Goal: Task Accomplishment & Management: Complete application form

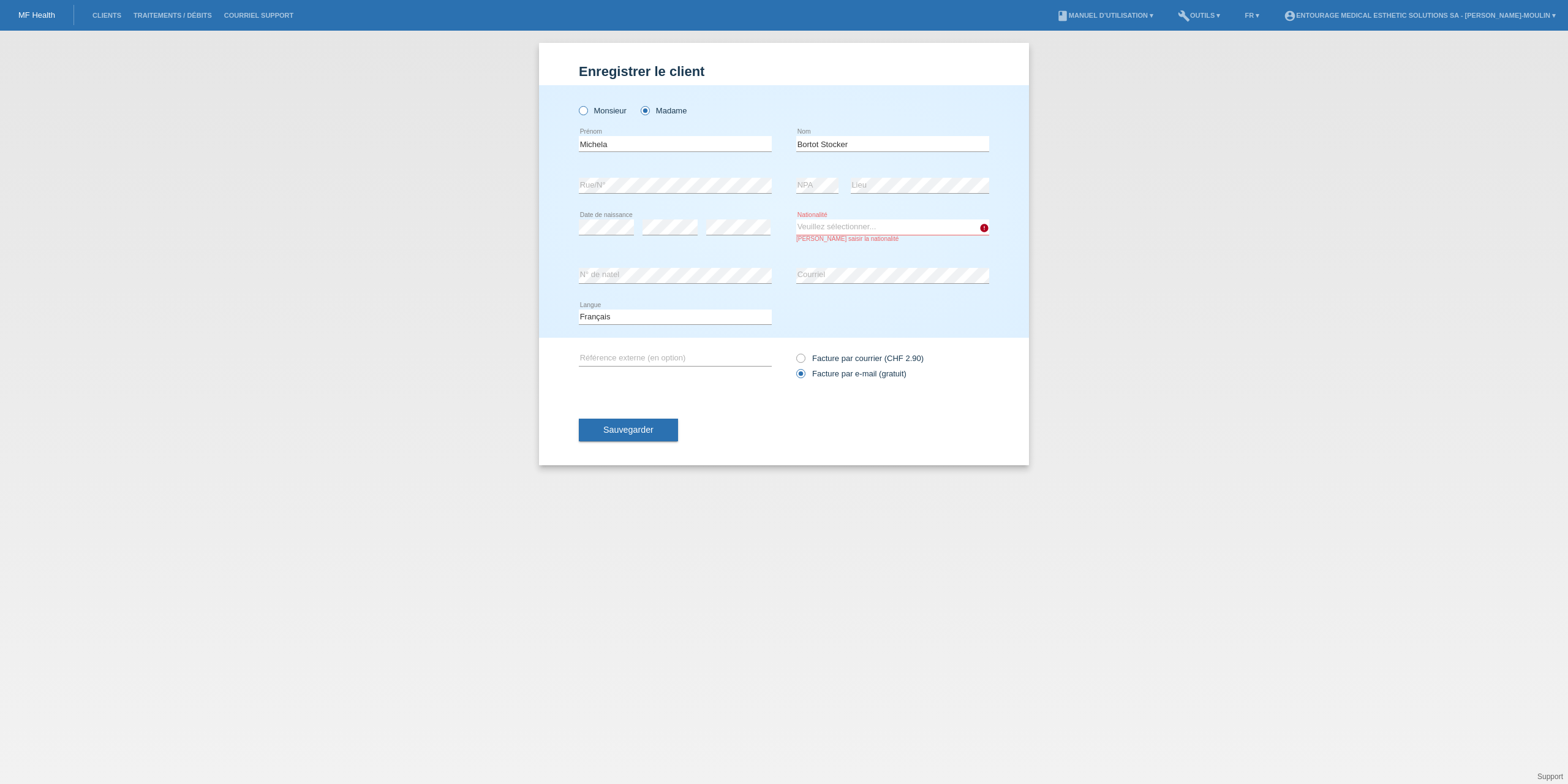
click at [577, 104] on icon at bounding box center [577, 104] width 0 height 0
click at [580, 109] on input "Monsieur" at bounding box center [583, 109] width 8 height 8
radio input "true"
click at [655, 130] on div "Michela error [GEOGRAPHIC_DATA]" at bounding box center [675, 144] width 193 height 41
drag, startPoint x: 638, startPoint y: 149, endPoint x: 555, endPoint y: 149, distance: 83.0
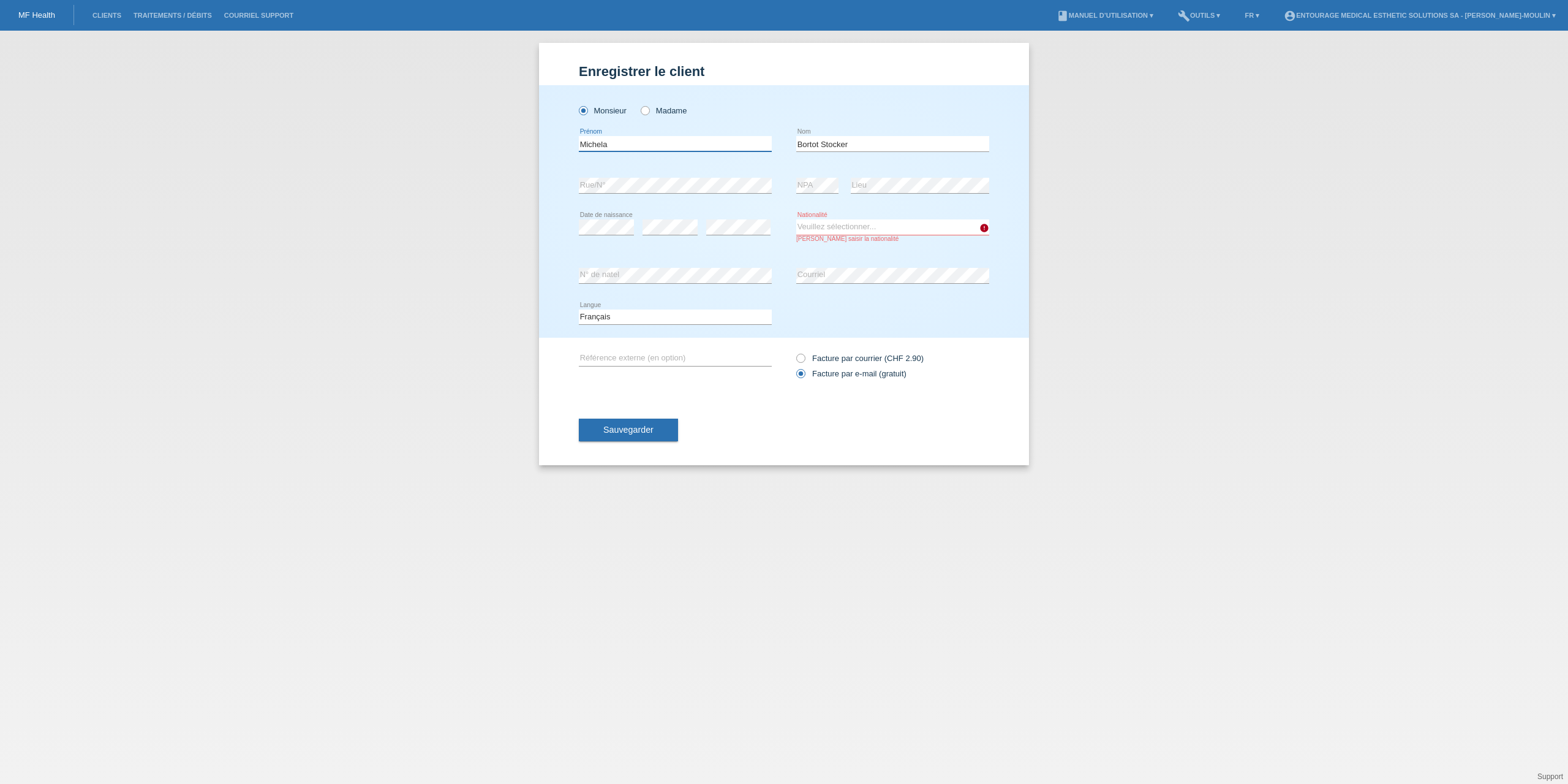
click at [555, 149] on div "Monsieur Madame Michela error [GEOGRAPHIC_DATA] Nom" at bounding box center [784, 211] width 490 height 252
type input "[PERSON_NAME]"
drag, startPoint x: 849, startPoint y: 143, endPoint x: 697, endPoint y: 143, distance: 152.0
click at [697, 143] on div "Ronan error Prénom Bortot Stocker error Nom" at bounding box center [784, 144] width 410 height 41
type input "Gallerne"
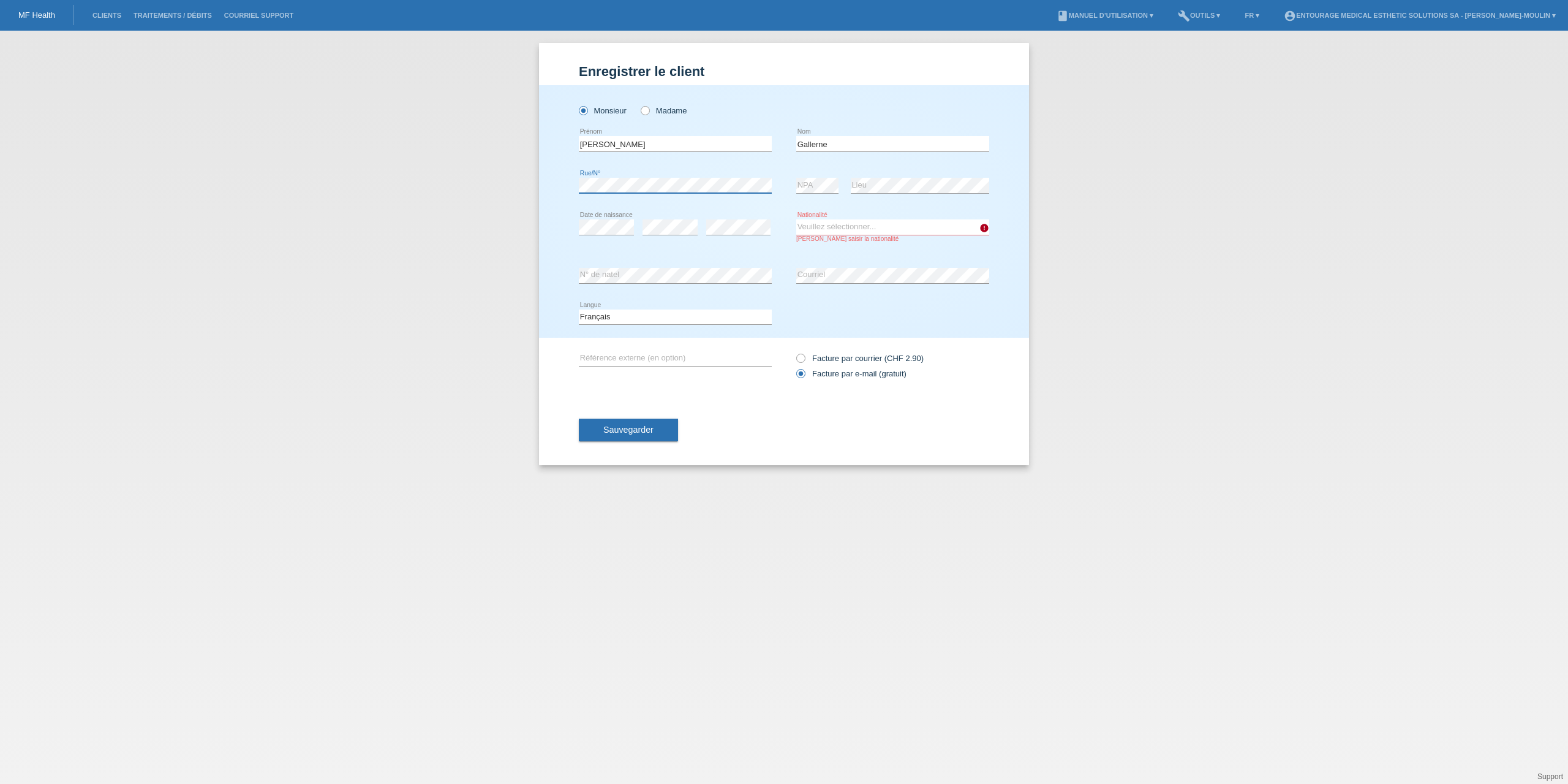
click at [557, 186] on div "Monsieur Madame Ronan error Prénom error" at bounding box center [784, 211] width 490 height 252
click at [760, 188] on div "error Rue/N° error NPA error Lieu" at bounding box center [784, 186] width 410 height 41
click at [908, 152] on div "Gallerne error Nom" at bounding box center [892, 144] width 193 height 41
click at [906, 145] on input "Gallerne" at bounding box center [892, 143] width 193 height 16
click at [777, 183] on div "error Rue/N° error NPA error Lieu" at bounding box center [784, 186] width 410 height 41
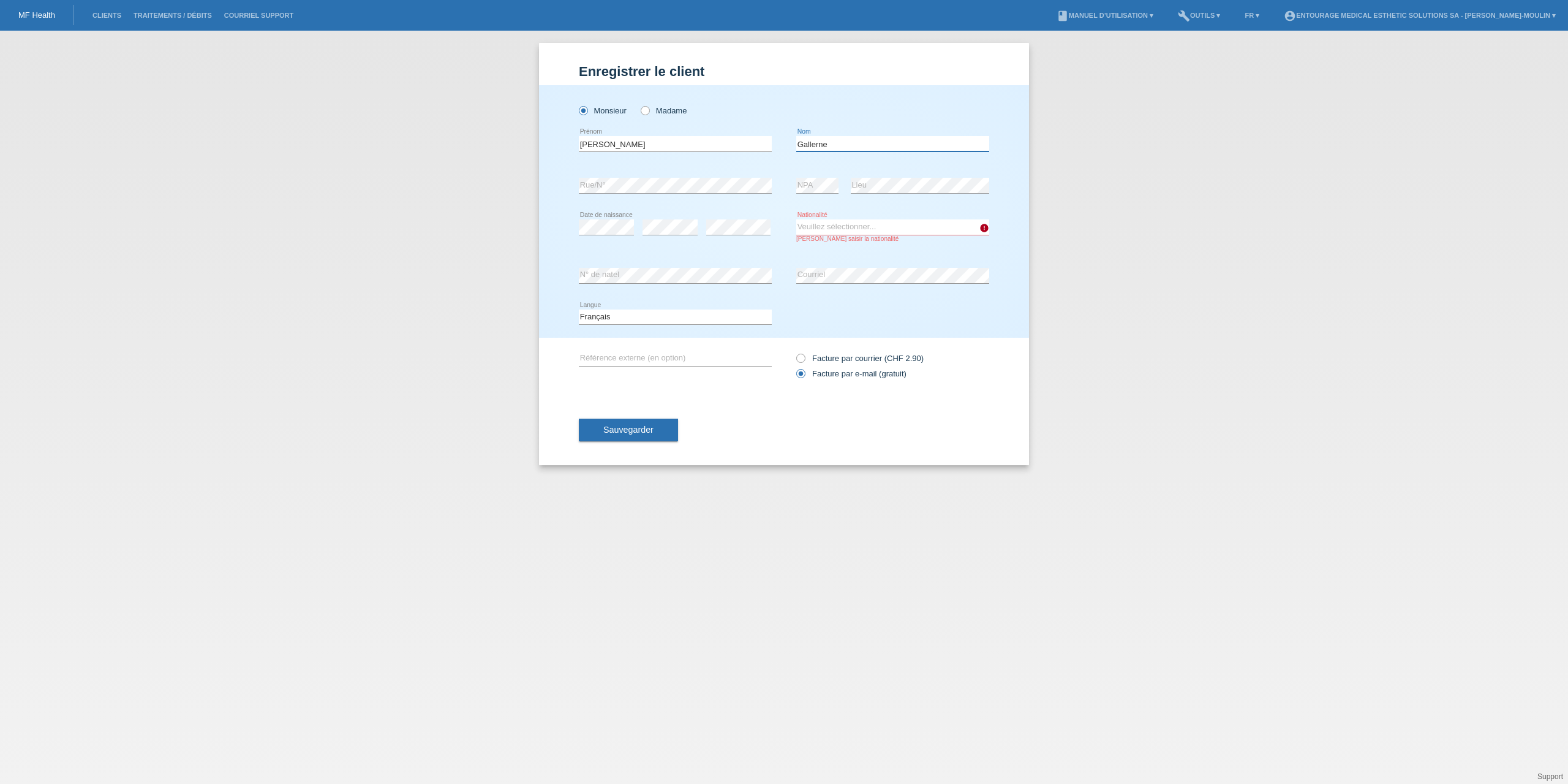
click at [883, 144] on input "Gallerne" at bounding box center [892, 143] width 193 height 16
click at [741, 182] on div "error Rue/N° error NPA error Lieu" at bounding box center [784, 186] width 410 height 41
click at [477, 276] on div "Enregistrer le client Enregistrer le client Enregistrer le client Monsieur Mada…" at bounding box center [784, 407] width 1568 height 753
click at [697, 275] on div "error N° de natel error Courriel" at bounding box center [784, 276] width 410 height 41
click at [824, 224] on select "Veuillez sélectionner... Suisse Allemagne Autriche Liechtenstein ------------ A…" at bounding box center [892, 227] width 193 height 15
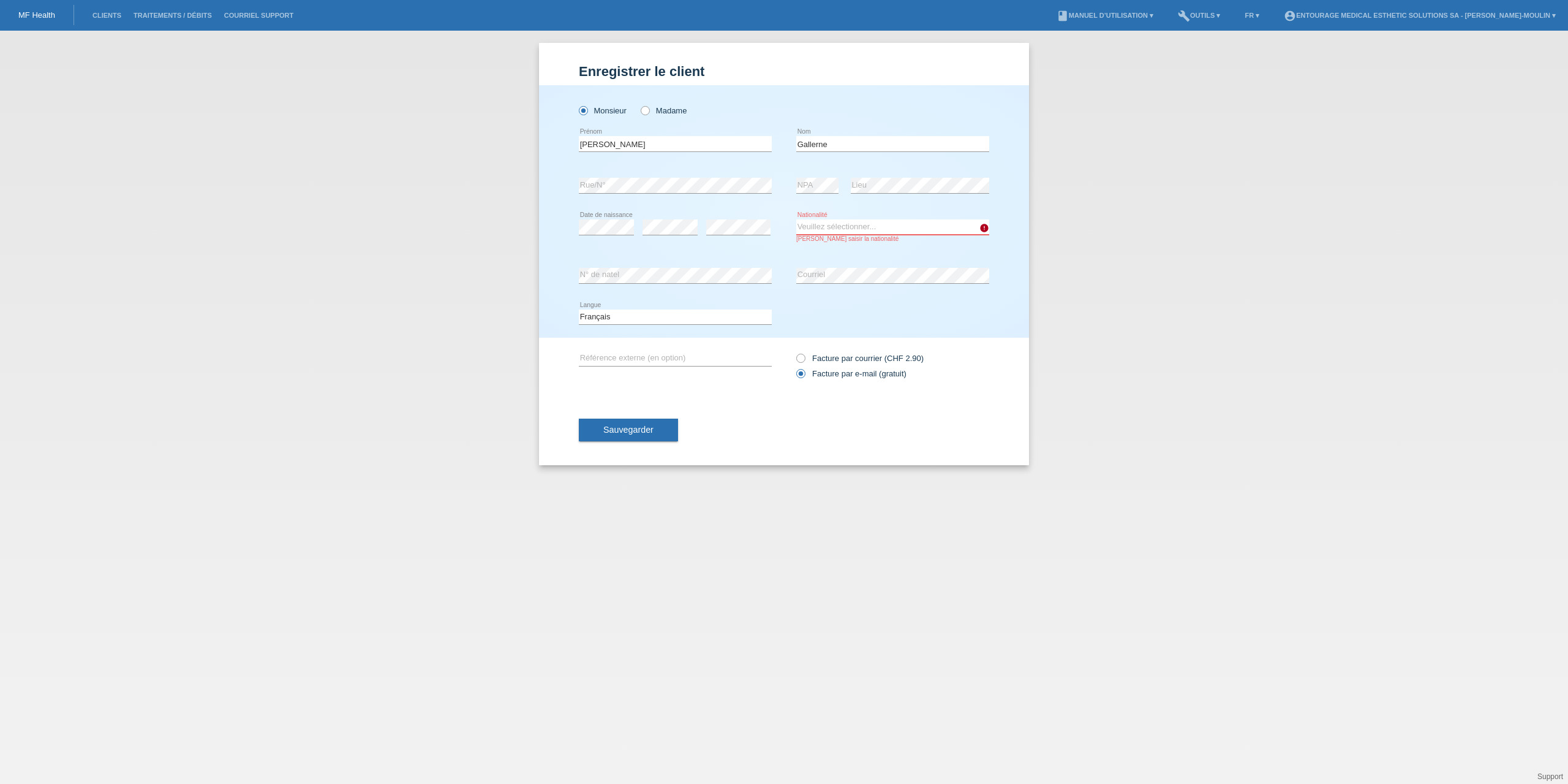
select select "FR"
click at [796, 220] on select "Veuillez sélectionner... Suisse Allemagne Autriche Liechtenstein ------------ A…" at bounding box center [892, 227] width 193 height 15
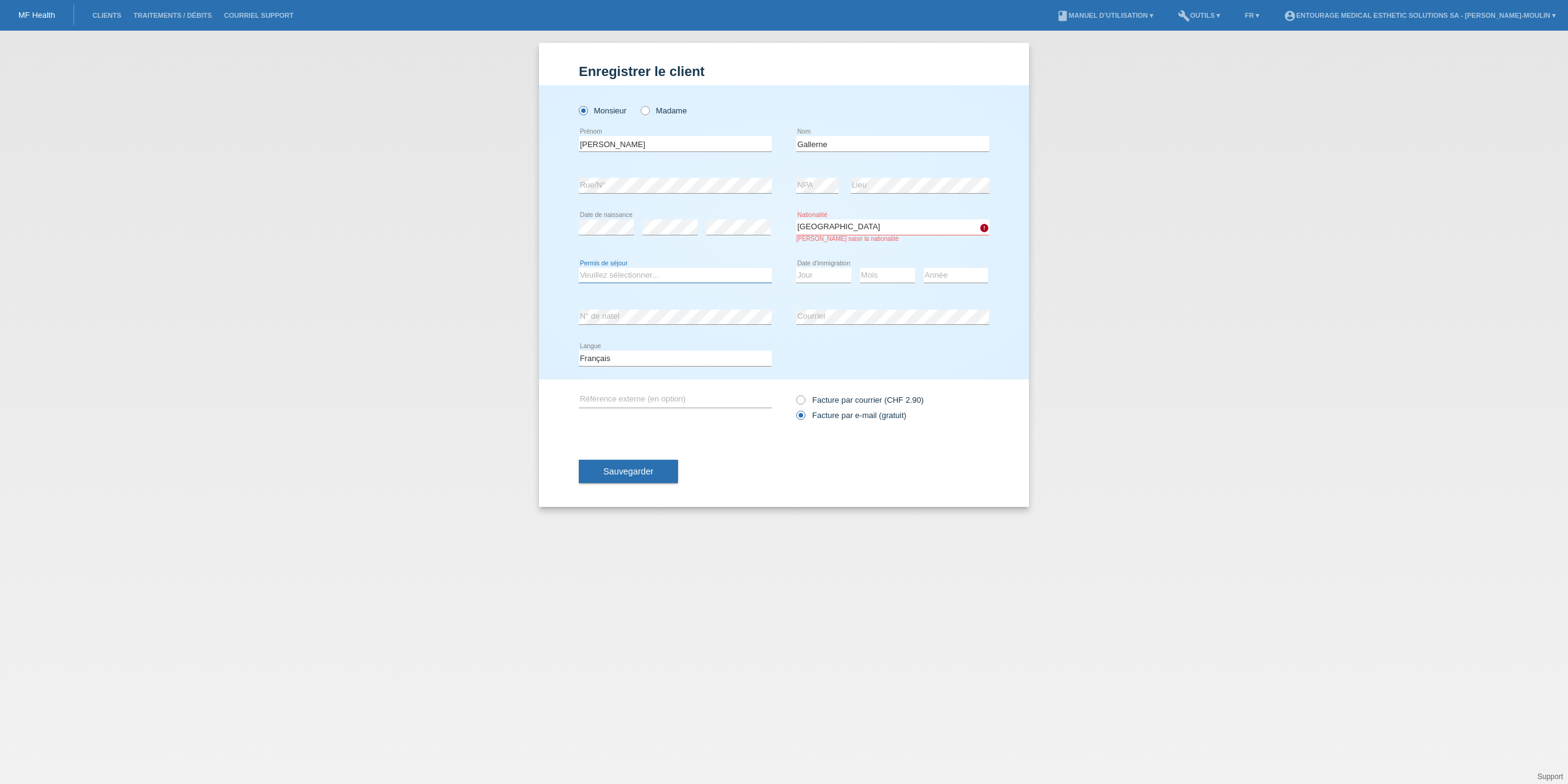
click at [599, 272] on select "Veuillez sélectionner... C B B - Statut de réfugié Autre" at bounding box center [675, 275] width 193 height 15
select select "B"
click at [579, 268] on select "Veuillez sélectionner... C B B - Statut de réfugié Autre" at bounding box center [675, 275] width 193 height 15
click at [824, 275] on select "Jour 01 02 03 04 05 06 07 08 09 10 11" at bounding box center [824, 275] width 55 height 15
select select "01"
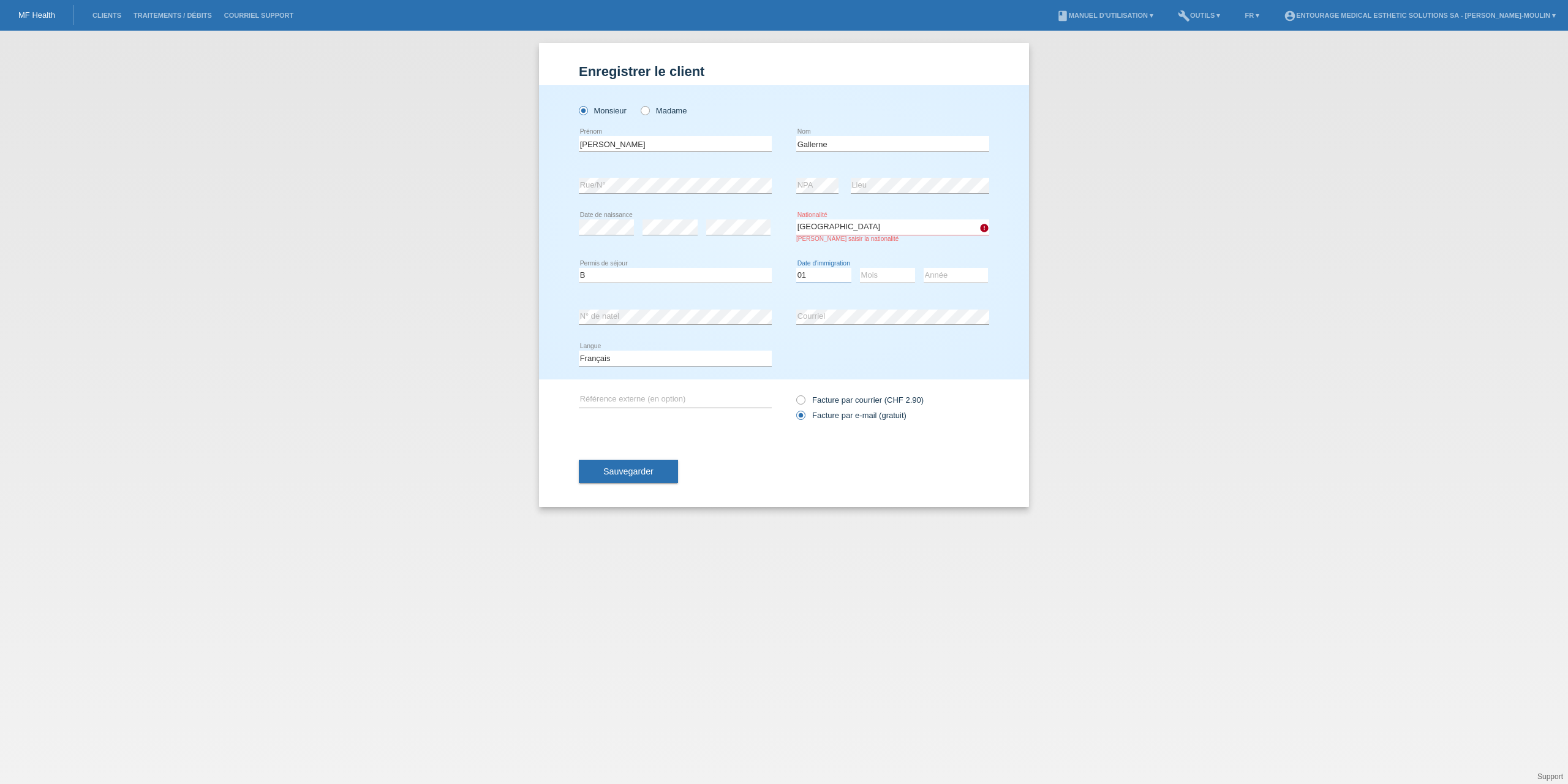
click at [796, 268] on select "Jour 01 02 03 04 05 06 07 08 09 10 11" at bounding box center [824, 275] width 55 height 15
click at [888, 277] on select "Mois 01 02 03 04 05 06 07 08 09 10 11" at bounding box center [887, 275] width 55 height 15
select select "10"
click at [860, 268] on select "Mois 01 02 03 04 05 06 07 08 09 10 11" at bounding box center [887, 275] width 55 height 15
click at [941, 271] on select "Année 2025 2024 2023 2022 2021 2020 2019 2018 2017 2016 2015 2014 2013 2012 201…" at bounding box center [955, 275] width 64 height 15
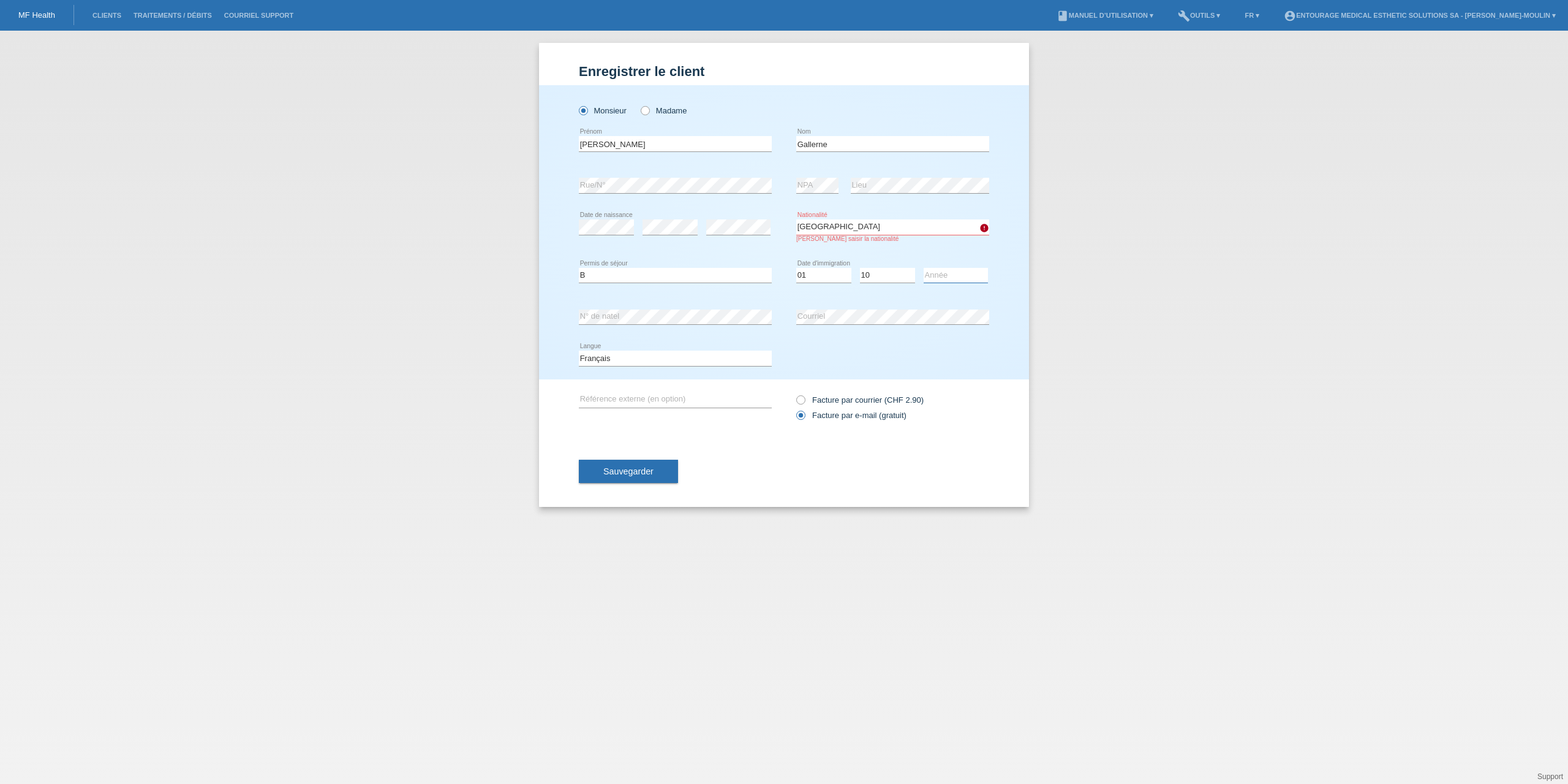
select select "2022"
click at [923, 268] on select "Année 2025 2024 2023 2022 2021 2020 2019 2018 2017 2016 2015 2014 2013 2012 201…" at bounding box center [955, 275] width 64 height 15
click at [870, 339] on div "Deutsch Français Italiano English error Langue" at bounding box center [784, 359] width 410 height 41
click at [651, 471] on span "Sauvegarder" at bounding box center [628, 470] width 50 height 10
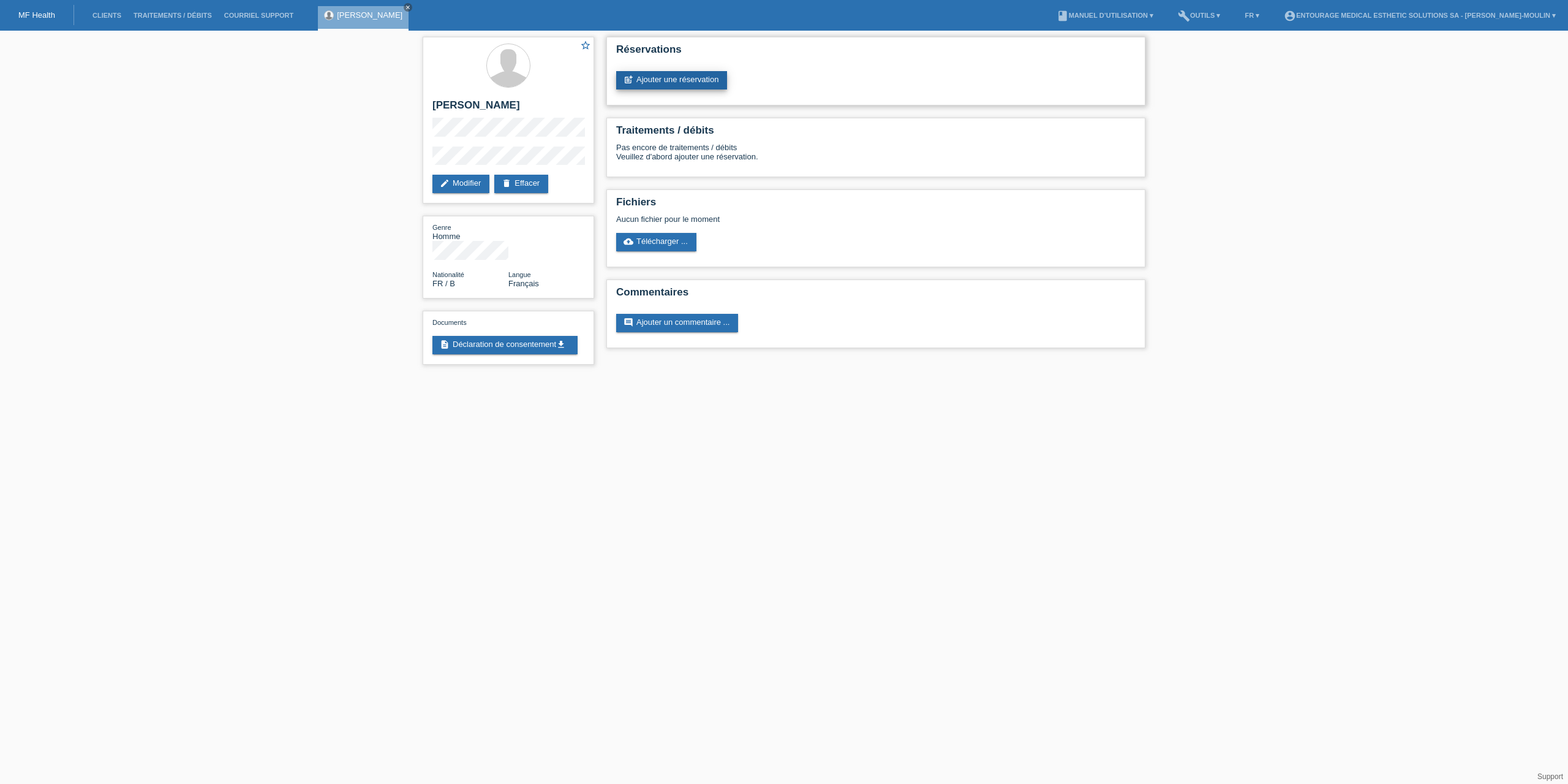
click at [703, 77] on link "post_add Ajouter une réservation" at bounding box center [671, 80] width 111 height 18
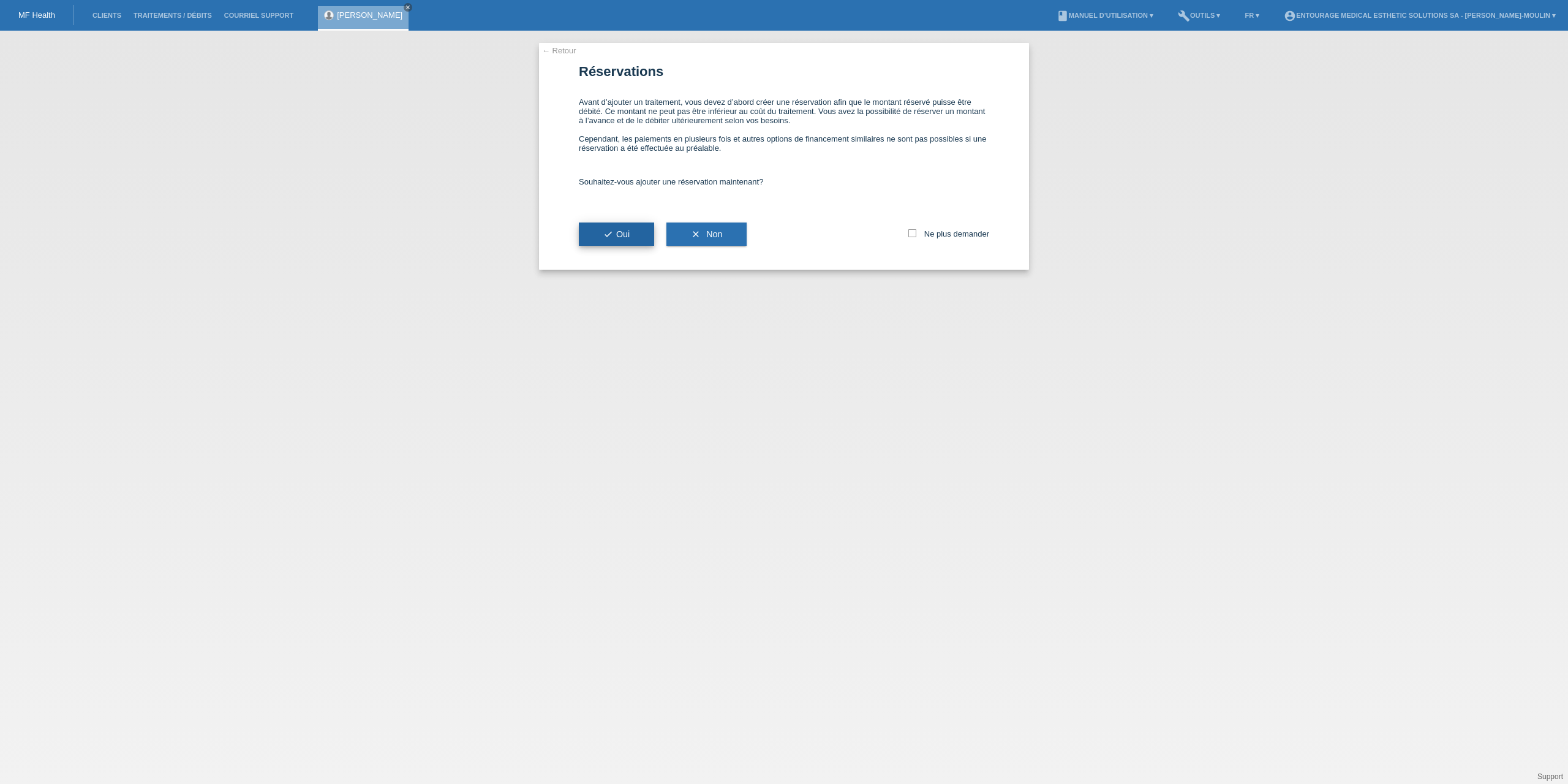
click at [639, 234] on button "check Oui" at bounding box center [617, 234] width 75 height 23
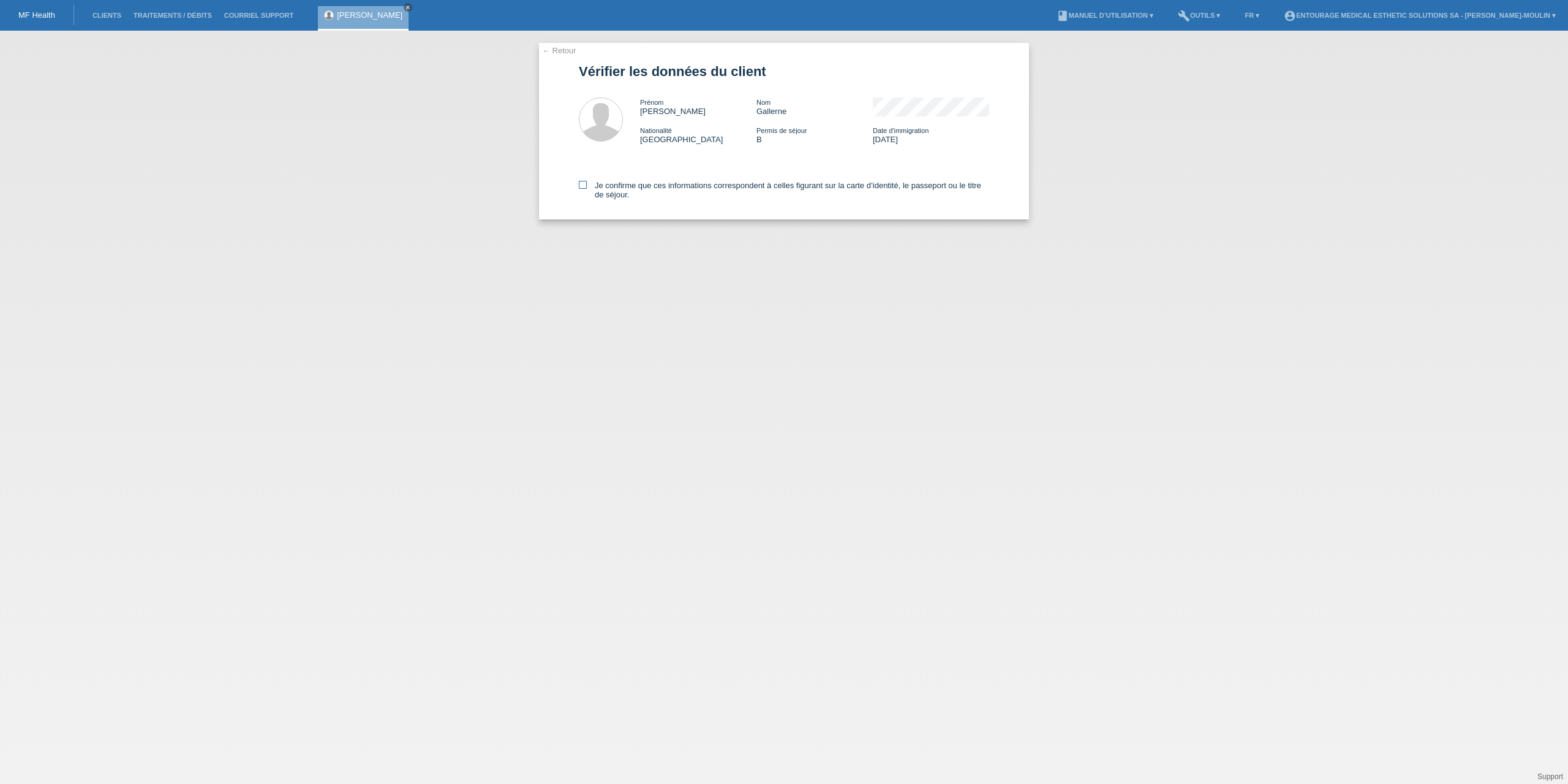
click at [586, 183] on icon at bounding box center [583, 184] width 8 height 8
click at [586, 183] on input "Je confirme que ces informations correspondent à celles figurant sur la carte d…" at bounding box center [583, 184] width 8 height 8
checkbox input "true"
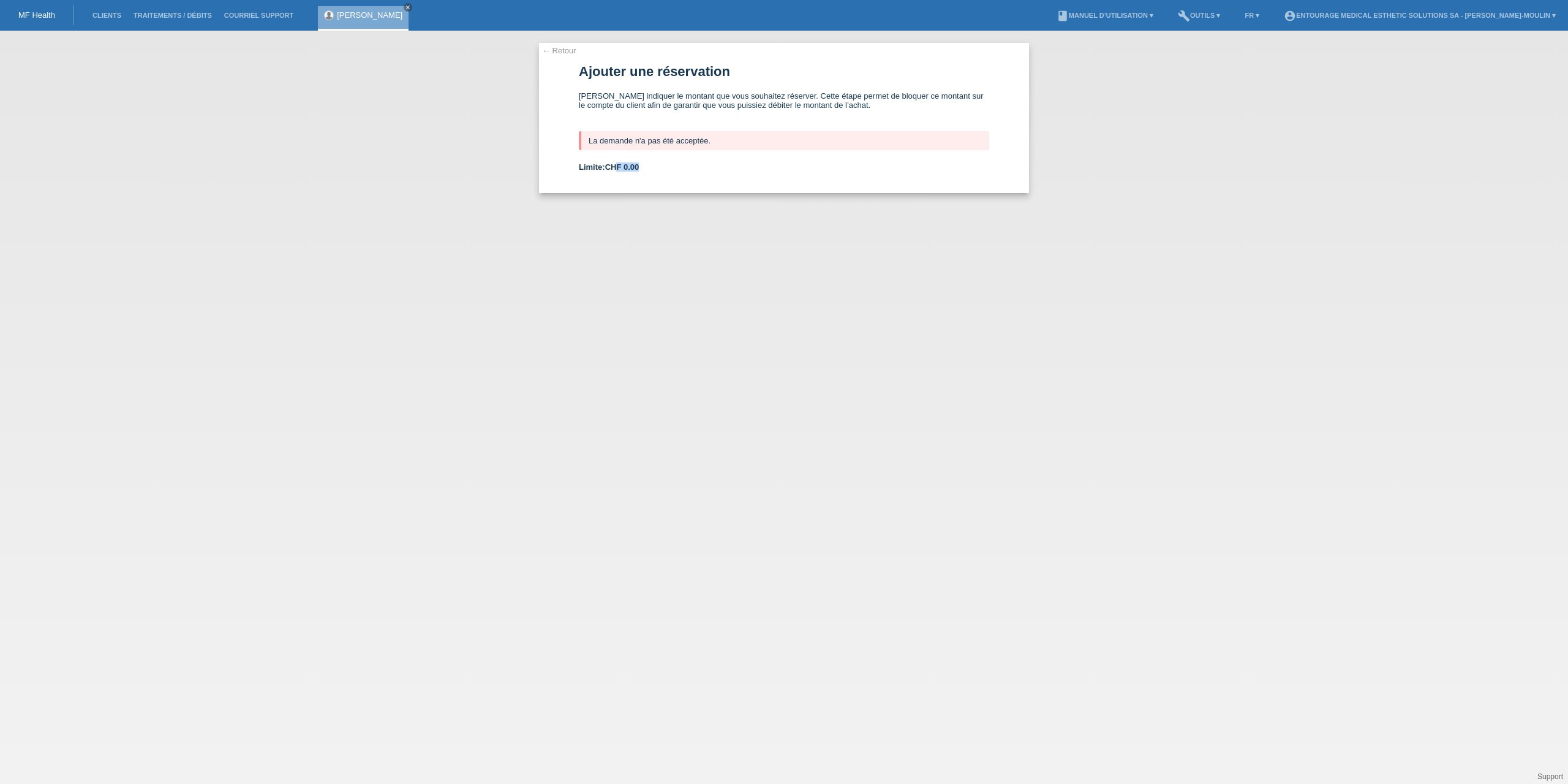
drag, startPoint x: 647, startPoint y: 171, endPoint x: 616, endPoint y: 169, distance: 31.1
click at [616, 169] on div "Limite: CHF 0.00" at bounding box center [784, 167] width 410 height 9
click at [705, 166] on div "Limite: CHF 0.00" at bounding box center [784, 167] width 410 height 9
click at [570, 49] on link "← Retour" at bounding box center [559, 50] width 34 height 9
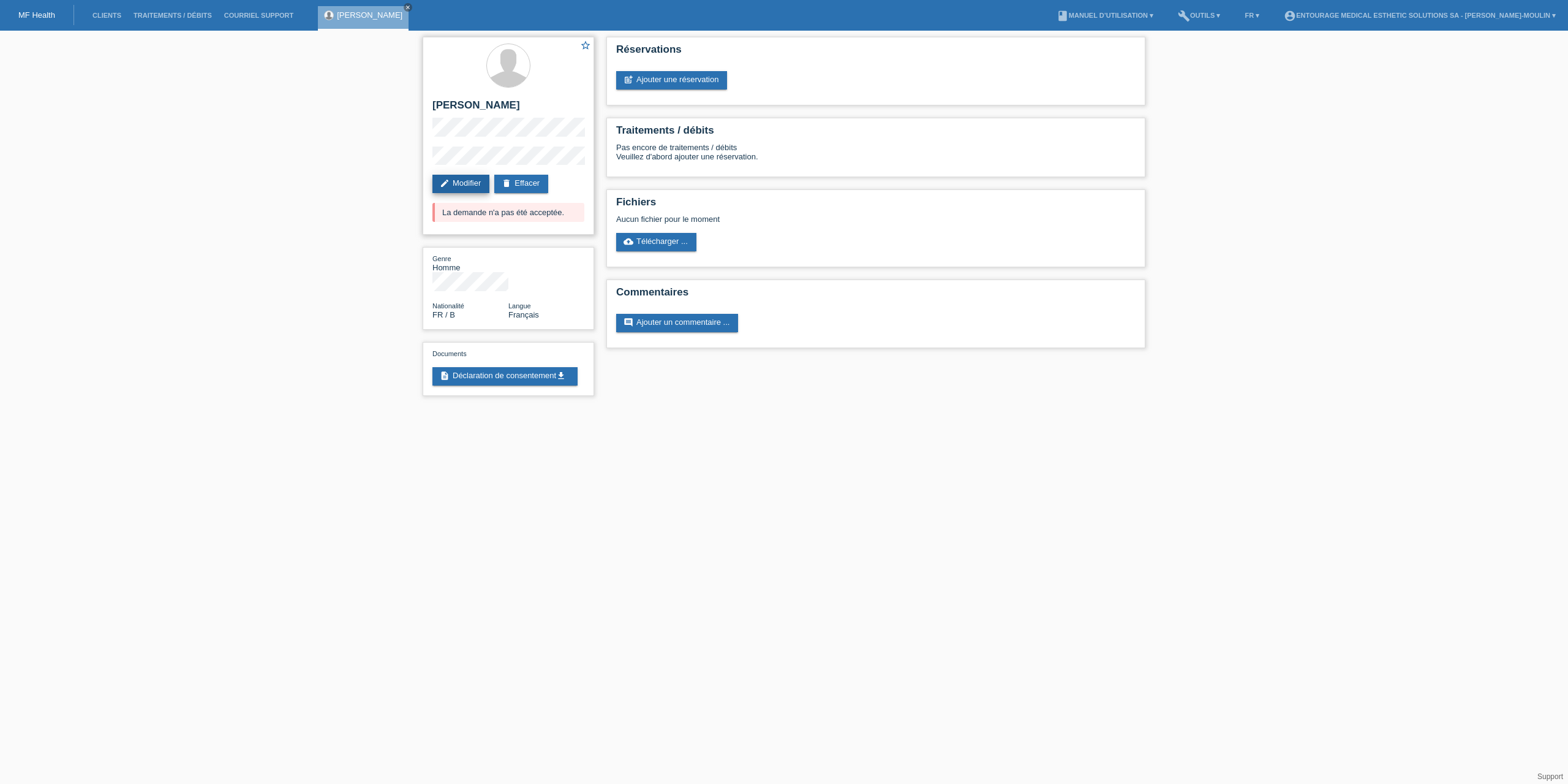
click at [466, 185] on link "edit Modifier" at bounding box center [461, 183] width 57 height 18
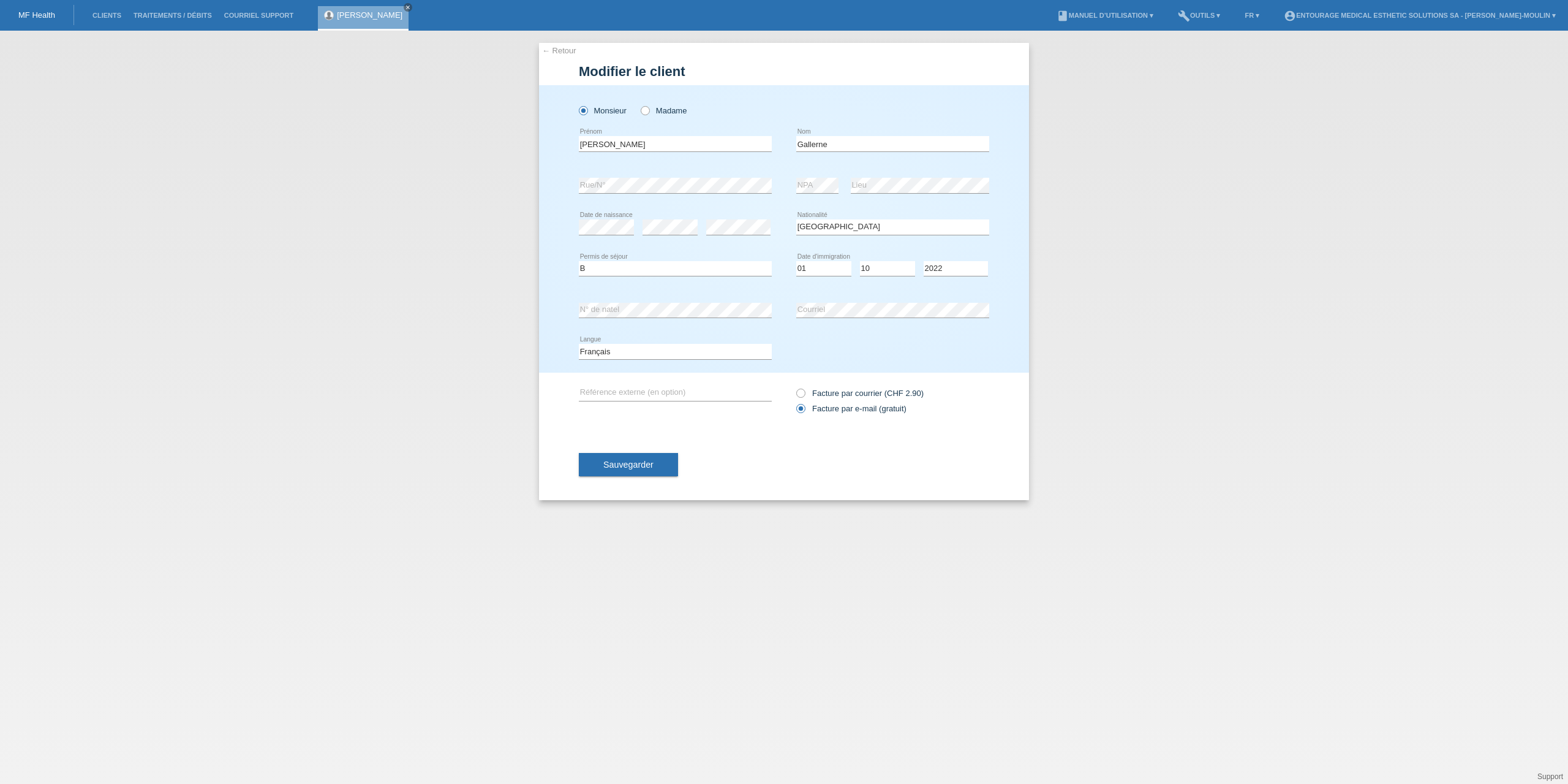
select select "FR"
select select "B"
select select "01"
select select "10"
select select "2022"
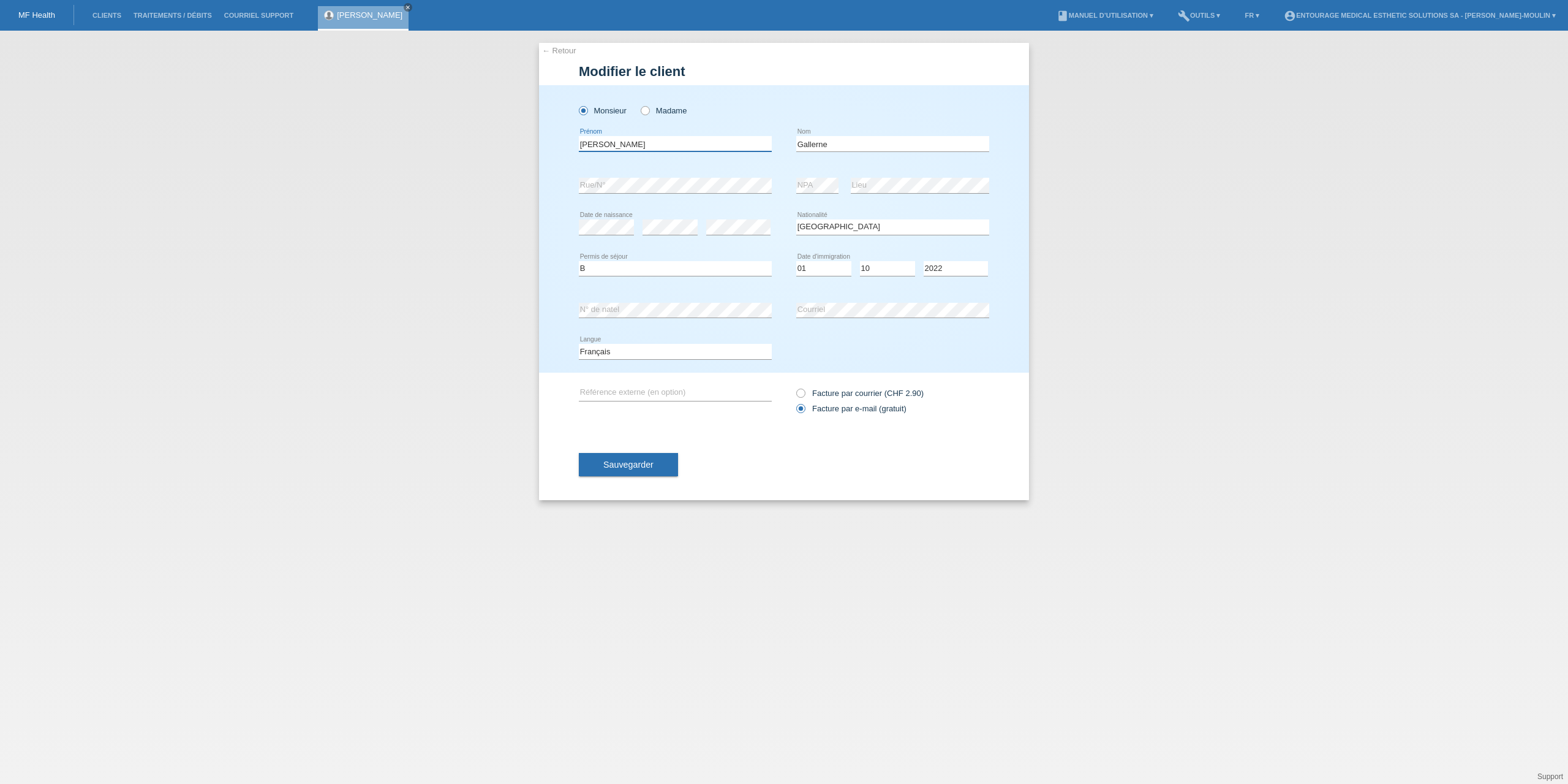
click at [630, 148] on input "[PERSON_NAME]" at bounding box center [675, 143] width 193 height 16
type input "[PERSON_NAME]"
click at [690, 126] on div "[PERSON_NAME] error [GEOGRAPHIC_DATA]" at bounding box center [675, 144] width 193 height 41
click at [631, 467] on span "Sauvegarder" at bounding box center [628, 464] width 50 height 10
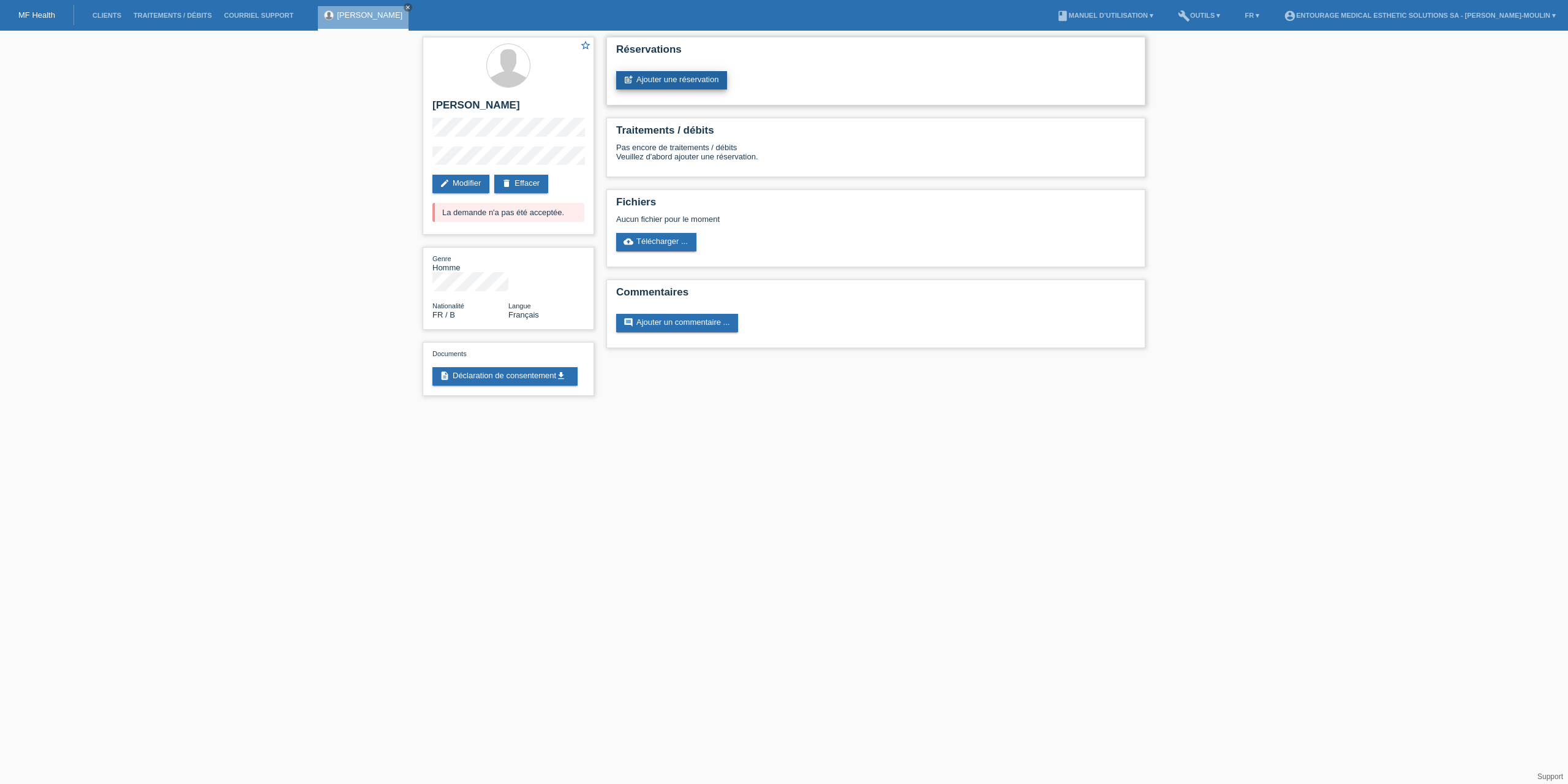
click at [682, 76] on link "post_add Ajouter une réservation" at bounding box center [671, 80] width 111 height 18
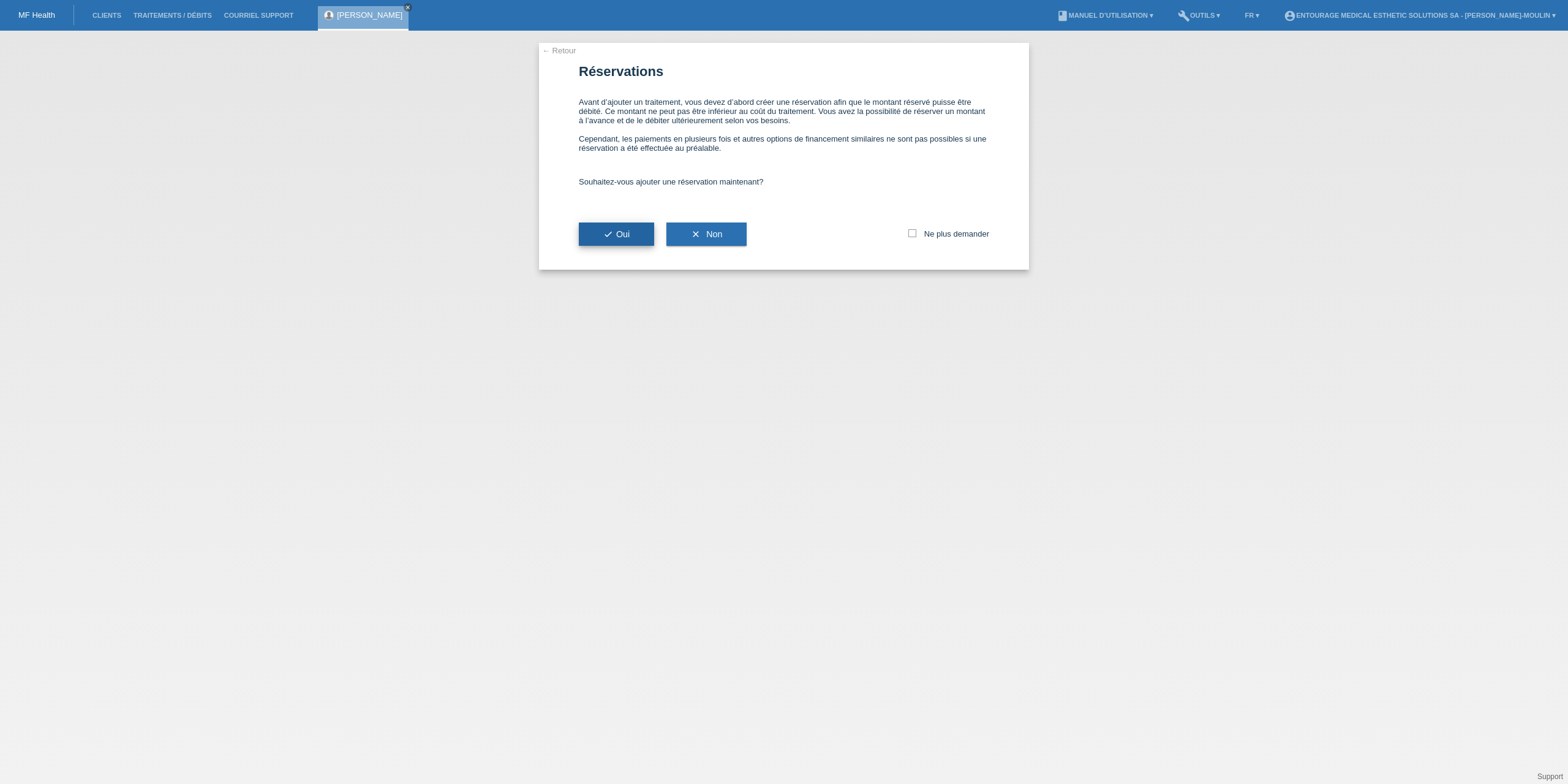
click at [605, 245] on button "check Oui" at bounding box center [617, 234] width 75 height 23
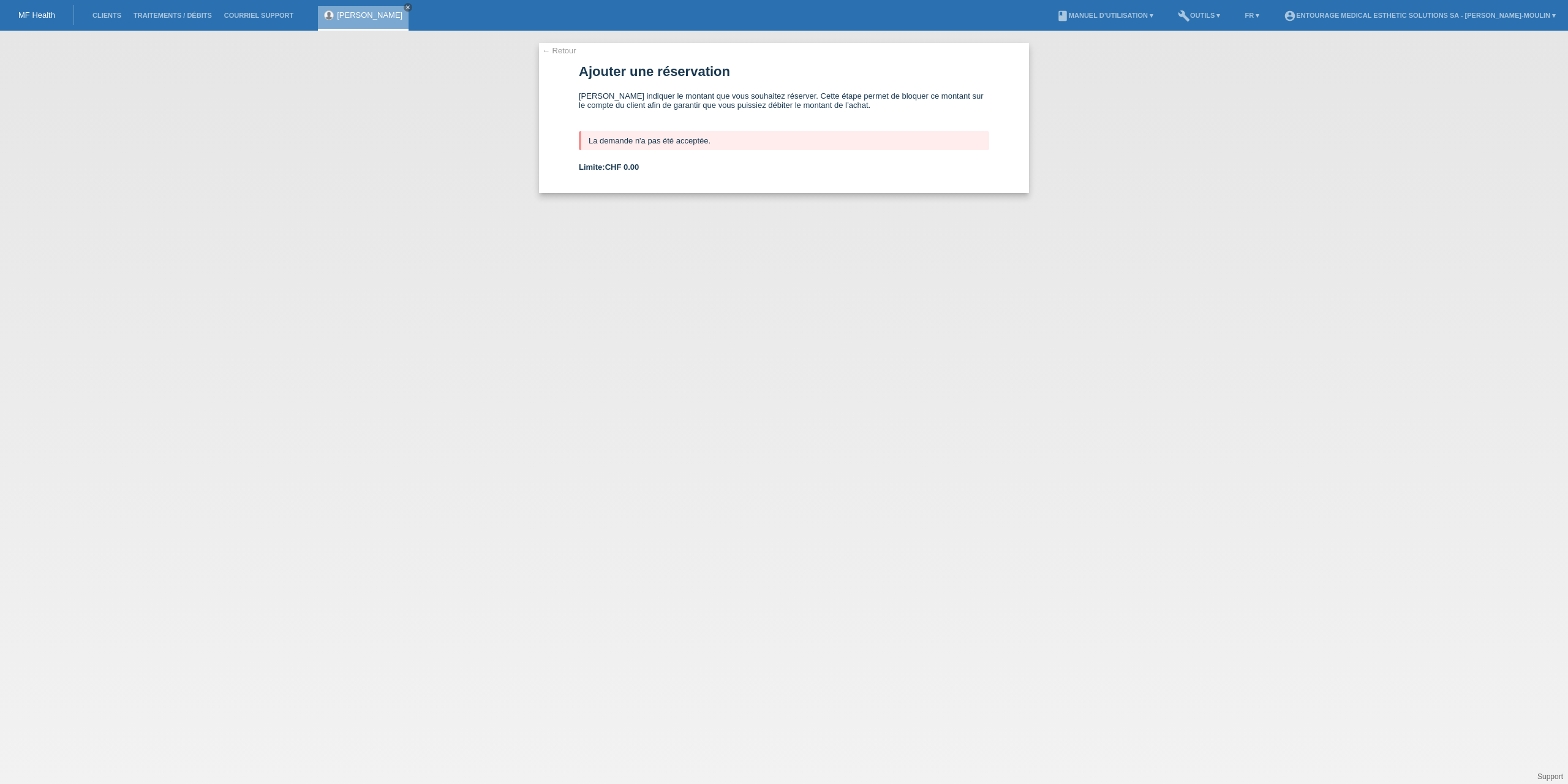
click at [566, 50] on link "← Retour" at bounding box center [559, 50] width 34 height 9
